Goal: Find contact information: Find contact information

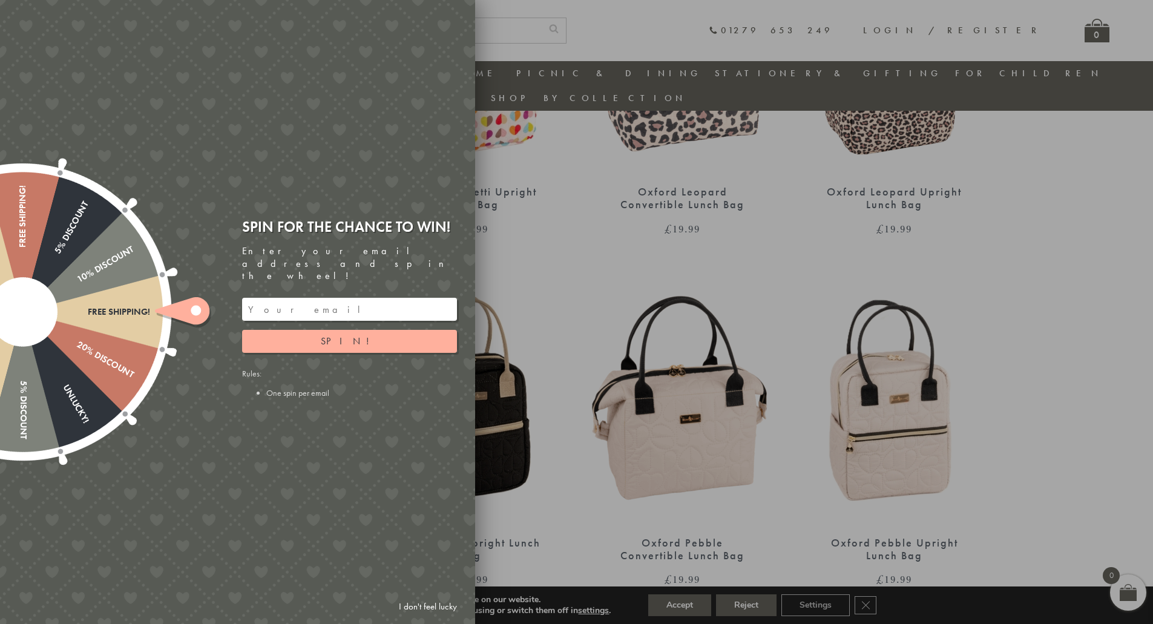
scroll to position [640, 0]
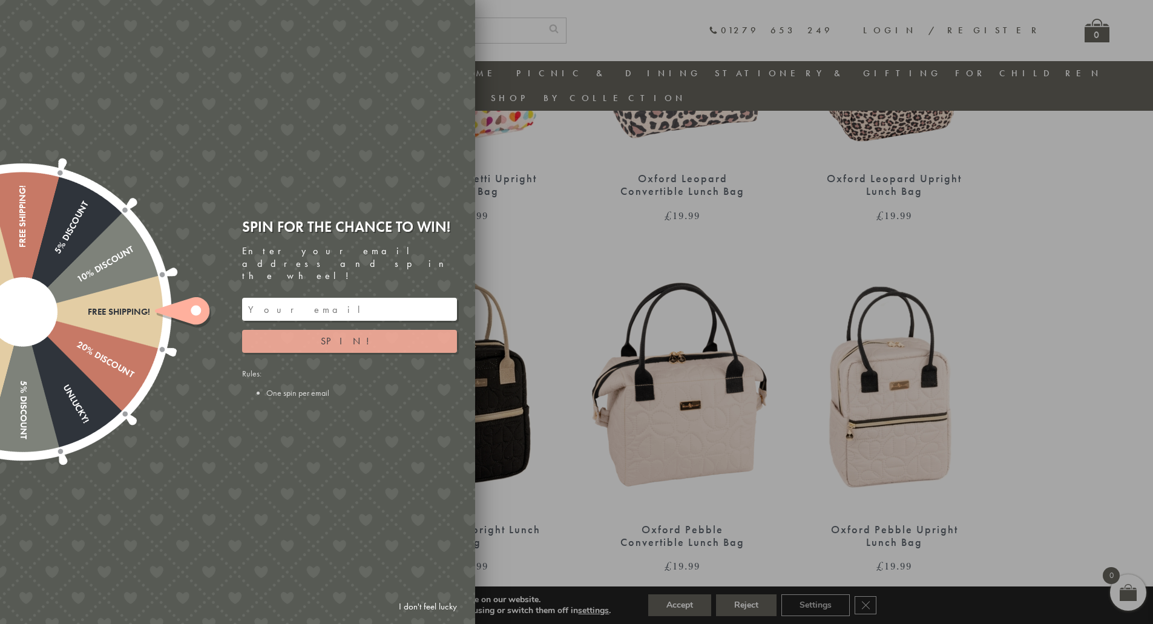
click at [318, 330] on button "Spin!" at bounding box center [349, 341] width 215 height 23
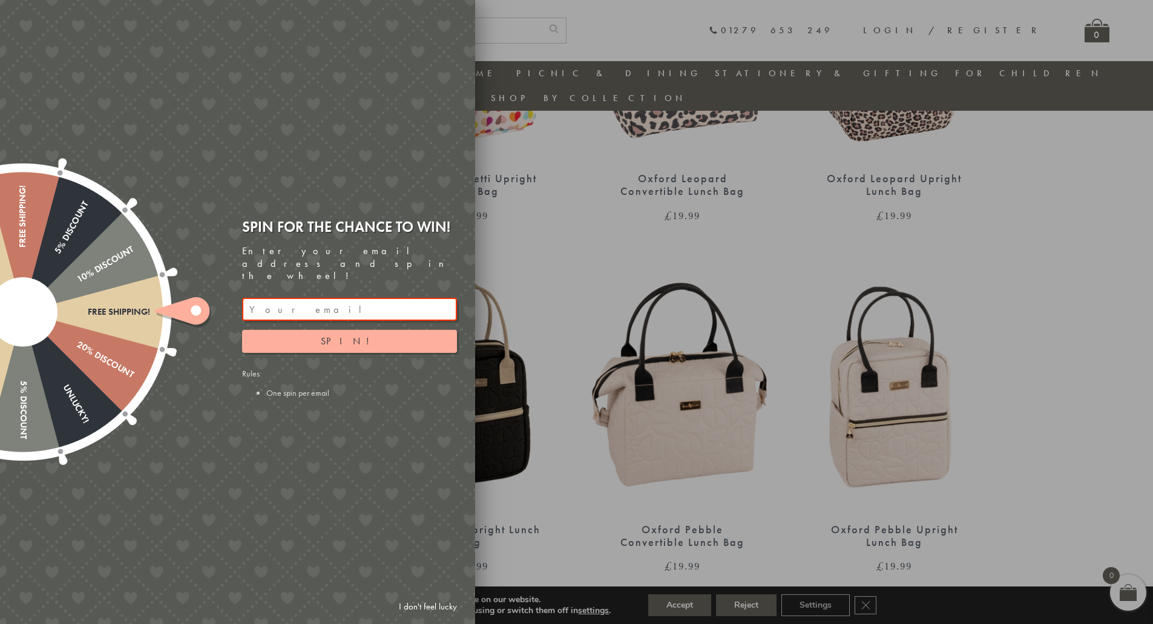
click at [513, 194] on div at bounding box center [576, 312] width 1153 height 624
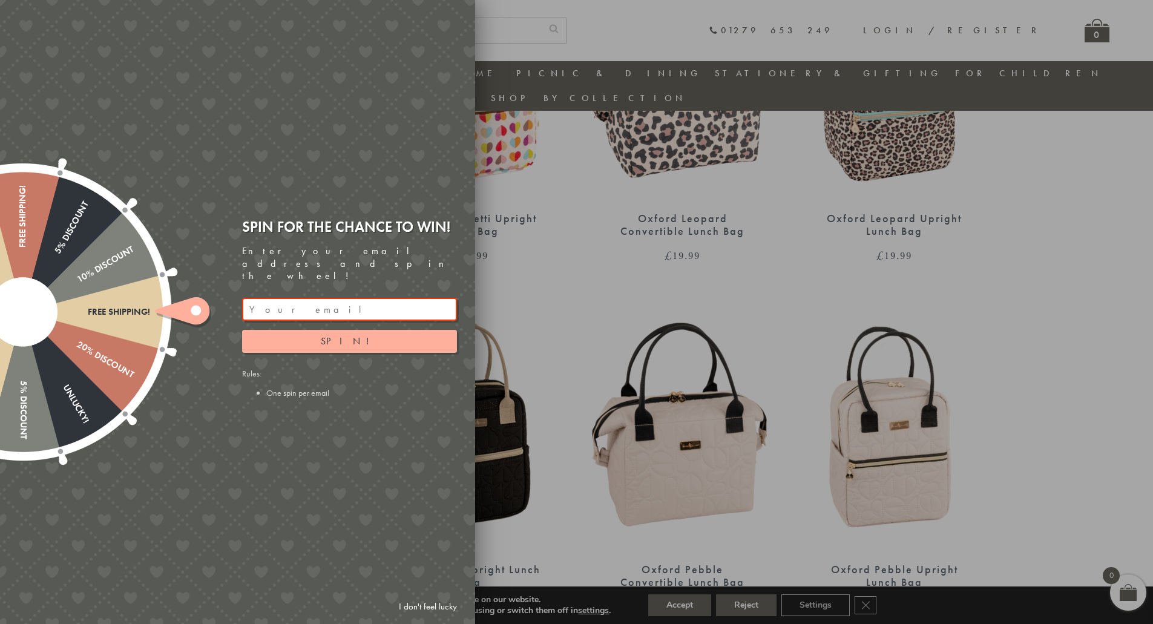
scroll to position [580, 0]
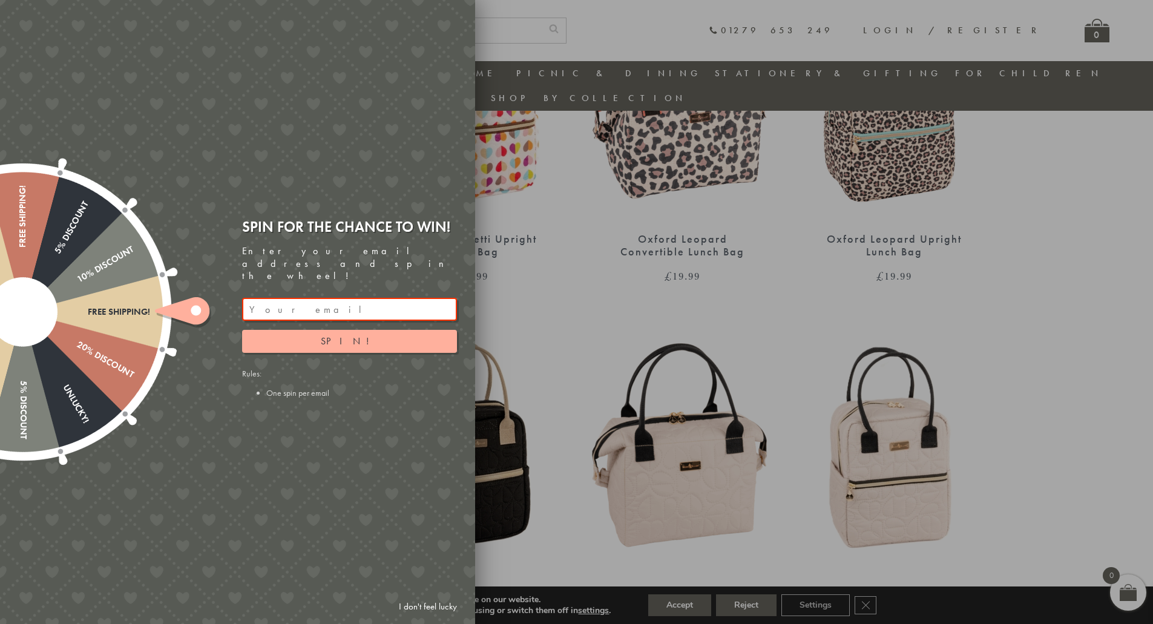
click at [424, 606] on link "I don't feel lucky" at bounding box center [428, 606] width 70 height 22
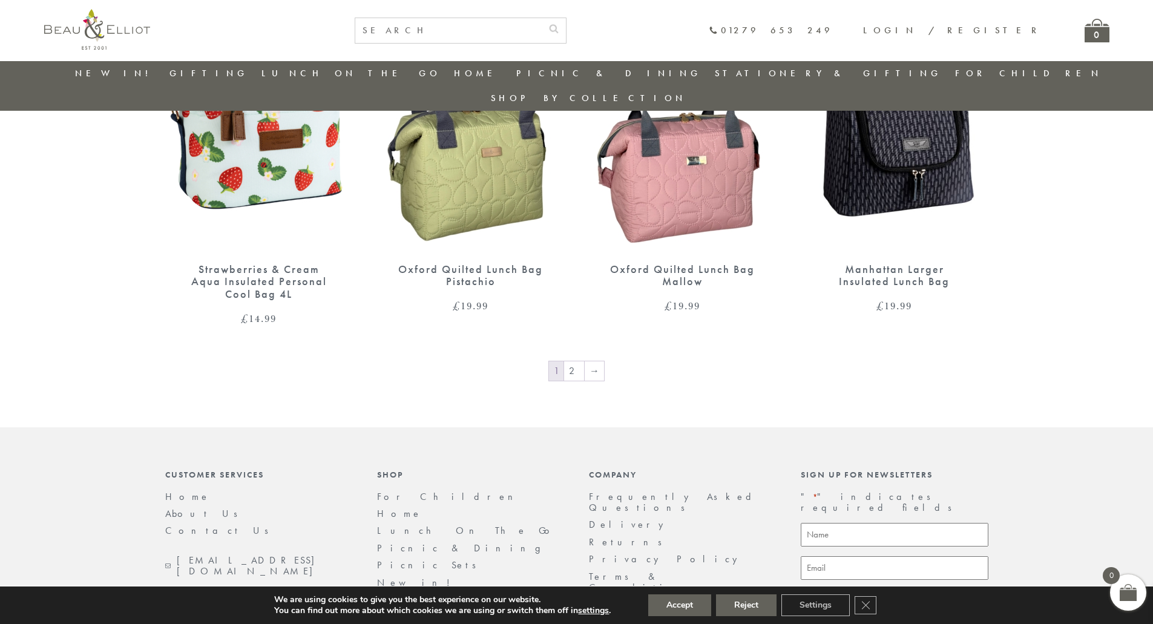
scroll to position [2053, 0]
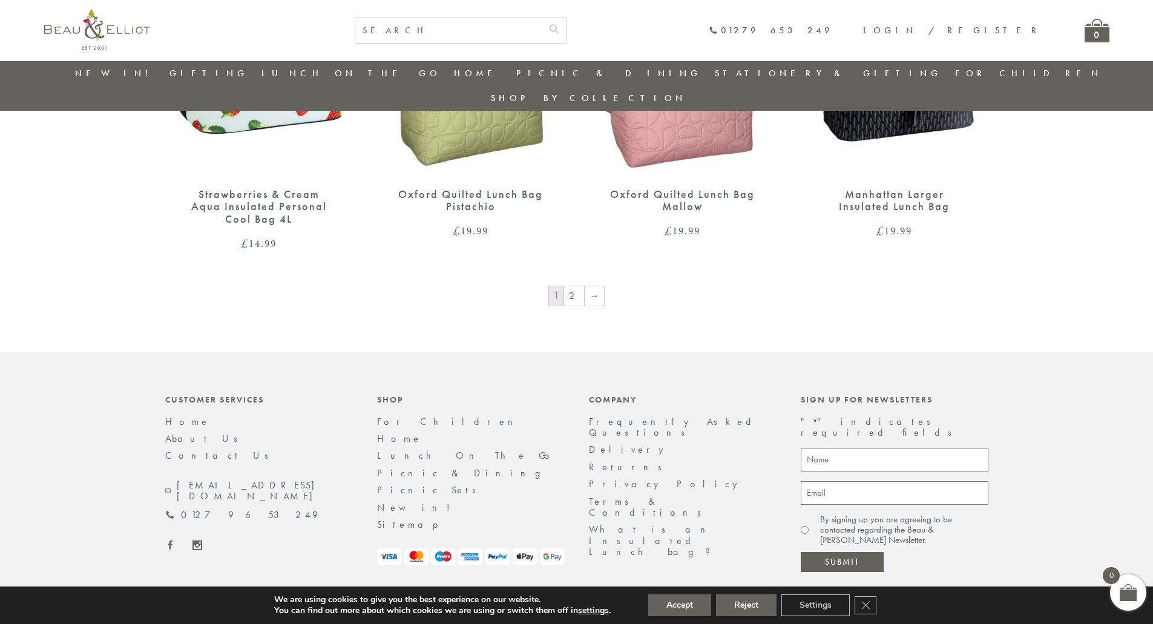
click at [183, 449] on link "Contact Us" at bounding box center [220, 455] width 111 height 13
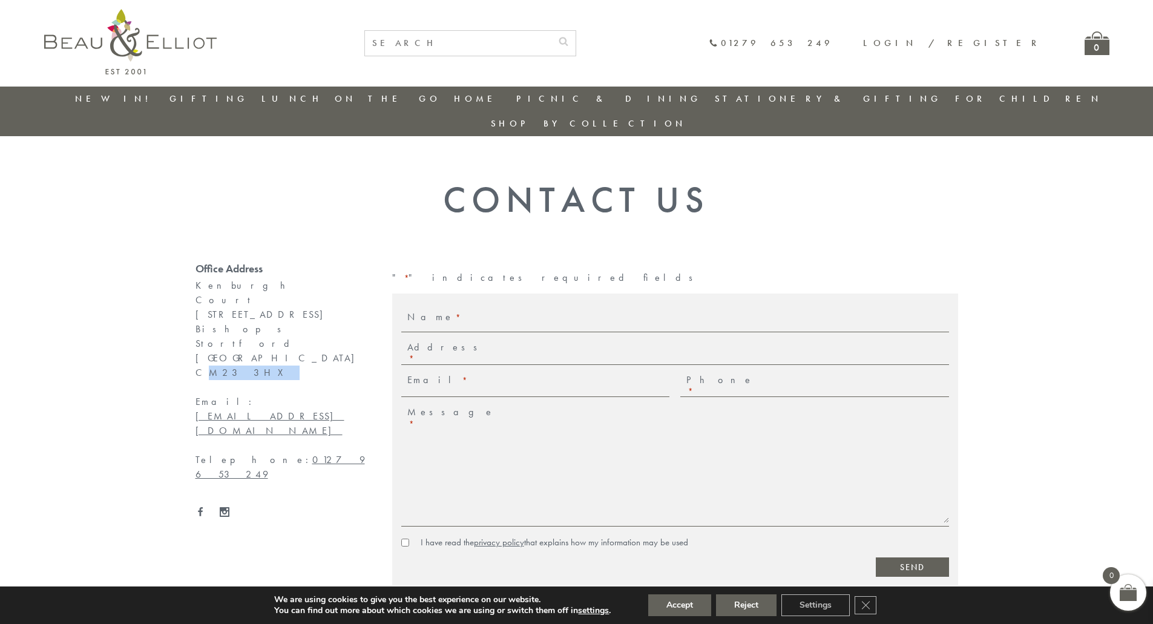
drag, startPoint x: 193, startPoint y: 321, endPoint x: 238, endPoint y: 329, distance: 46.0
click at [238, 329] on div "Office Address [GEOGRAPHIC_DATA] [STREET_ADDRESS] Email: [EMAIL_ADDRESS][DOMAIN…" at bounding box center [281, 434] width 197 height 343
copy div "CM23 3HX"
